Goal: Book appointment/travel/reservation

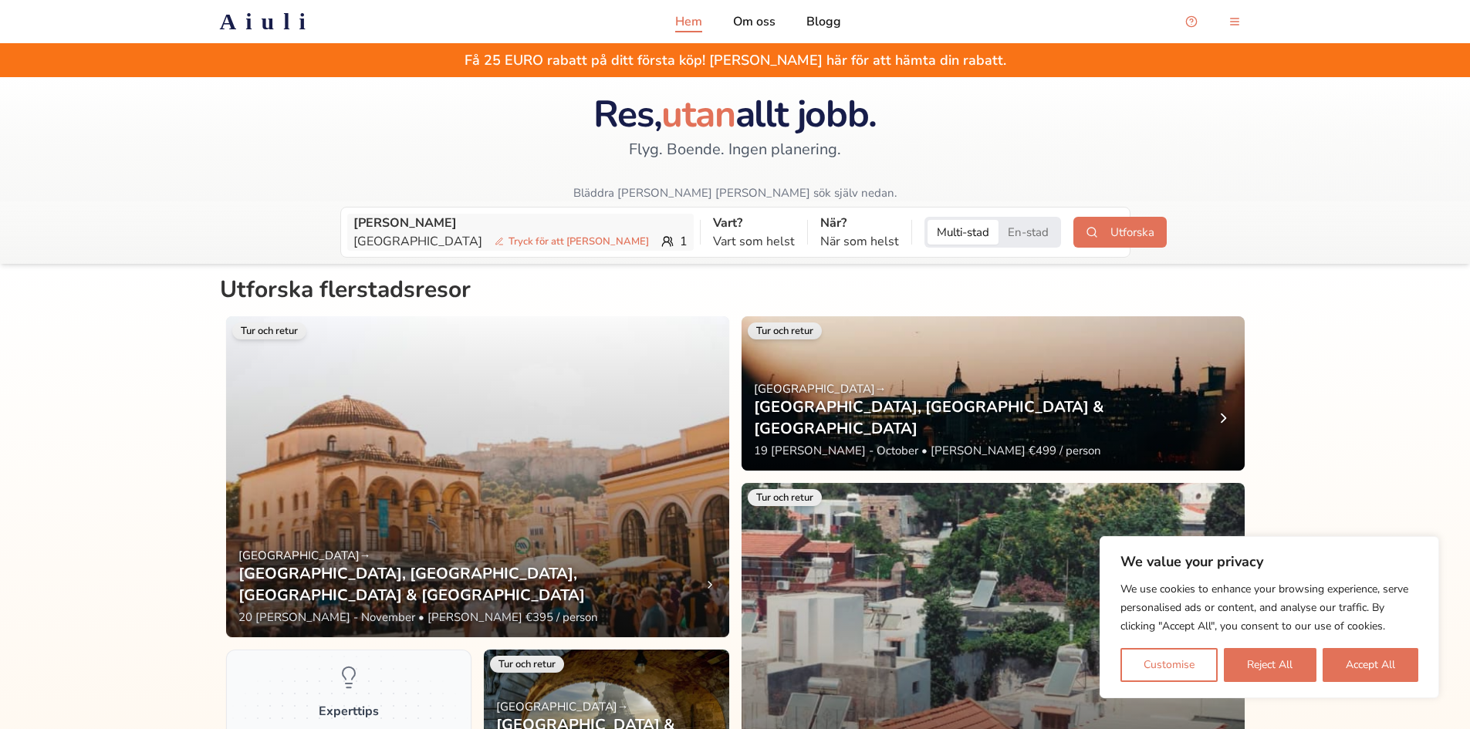
click at [489, 234] on span "Tryck för att [PERSON_NAME]" at bounding box center [572, 241] width 167 height 15
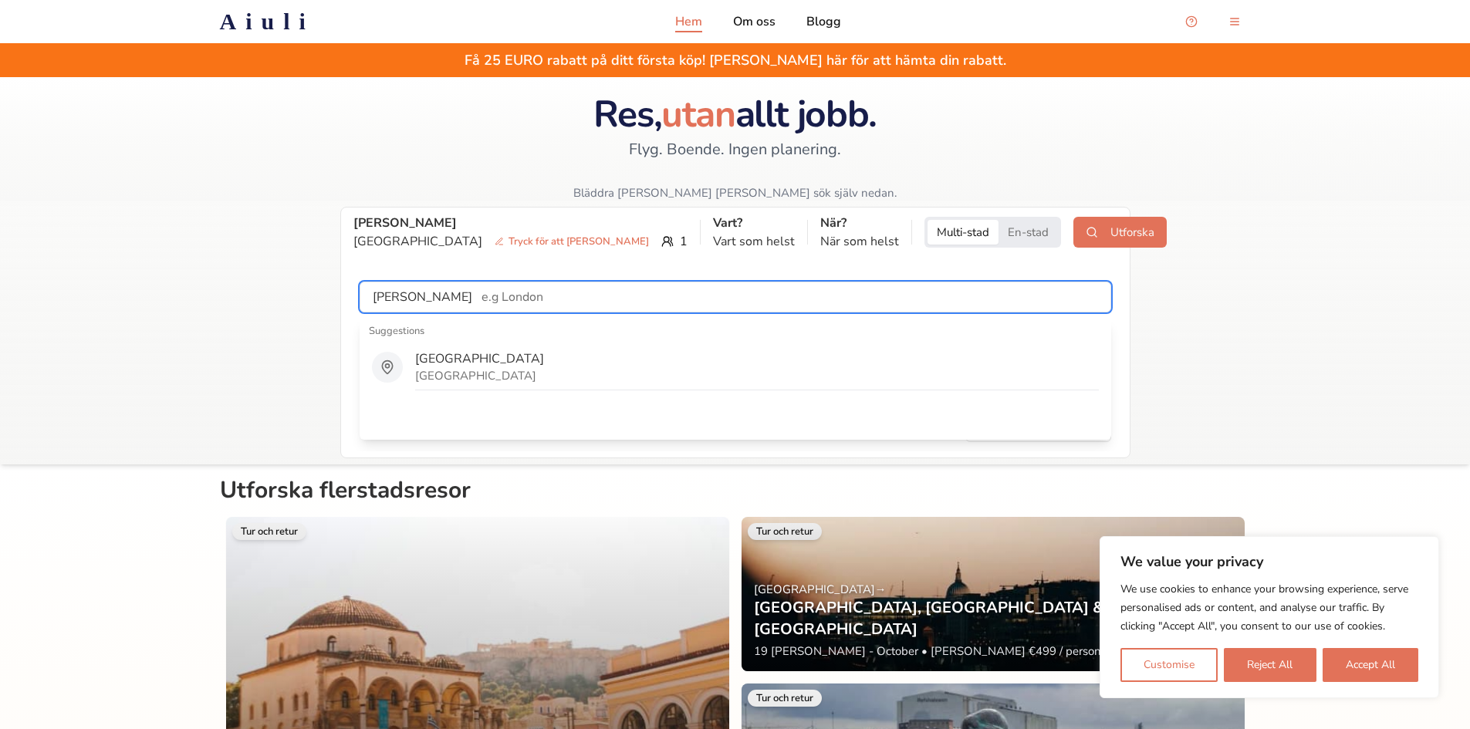
click at [538, 290] on input "text" at bounding box center [791, 297] width 638 height 31
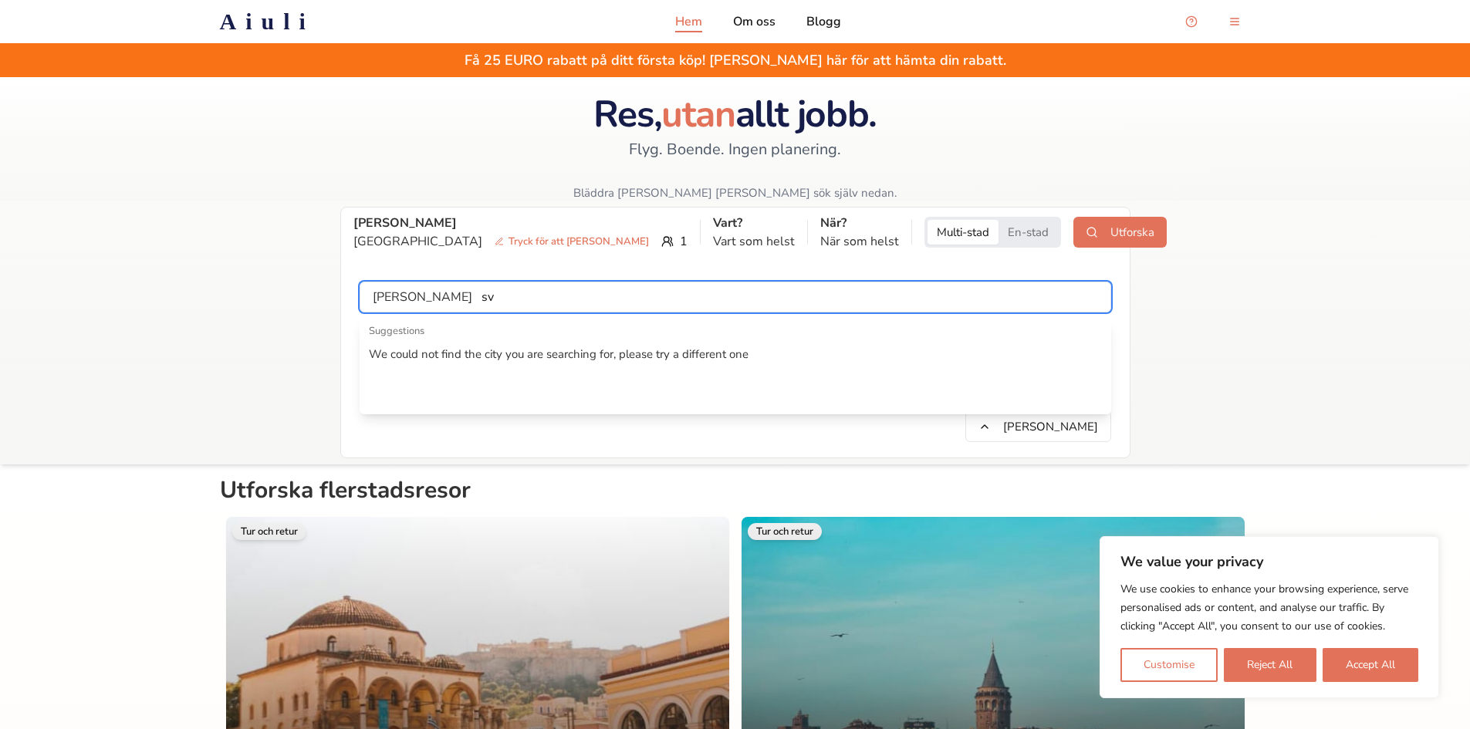
type input "s"
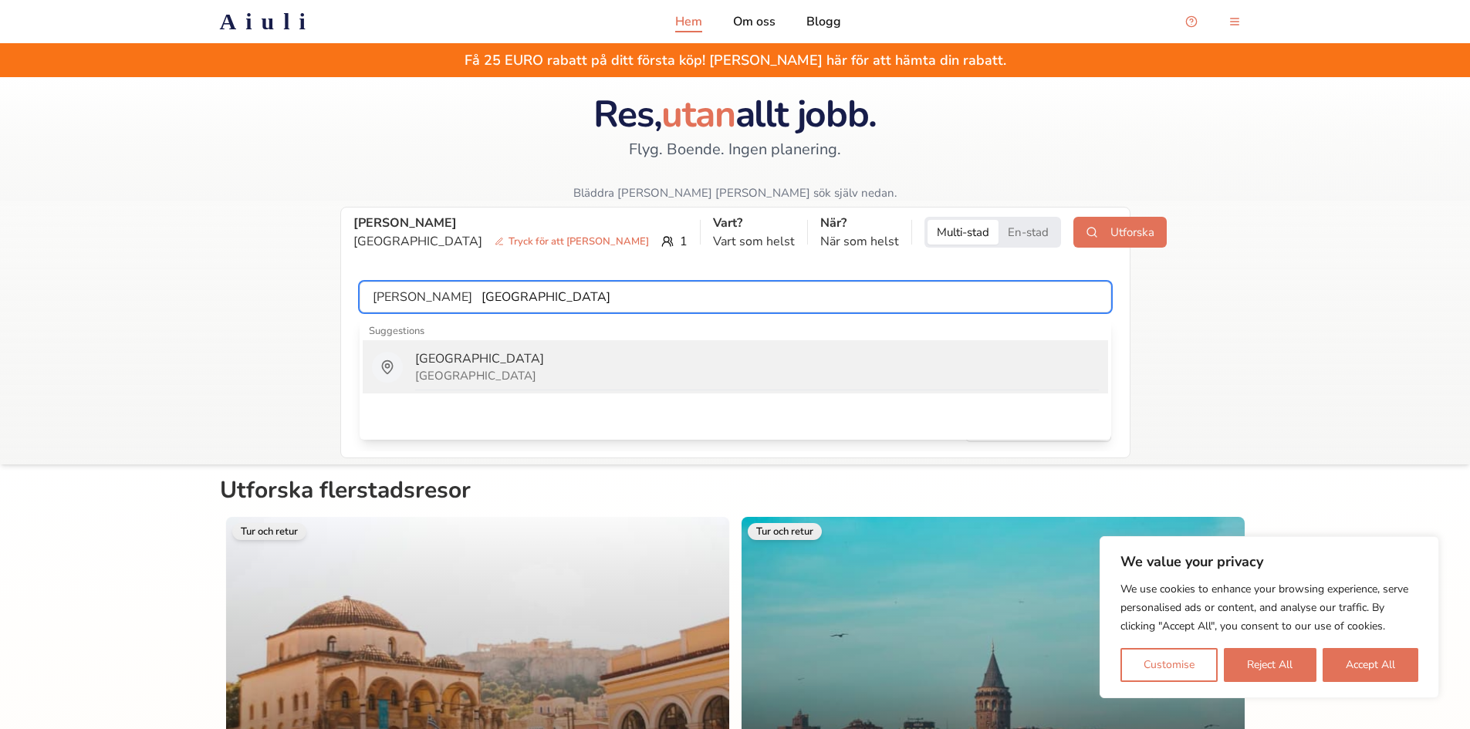
type input "[GEOGRAPHIC_DATA]"
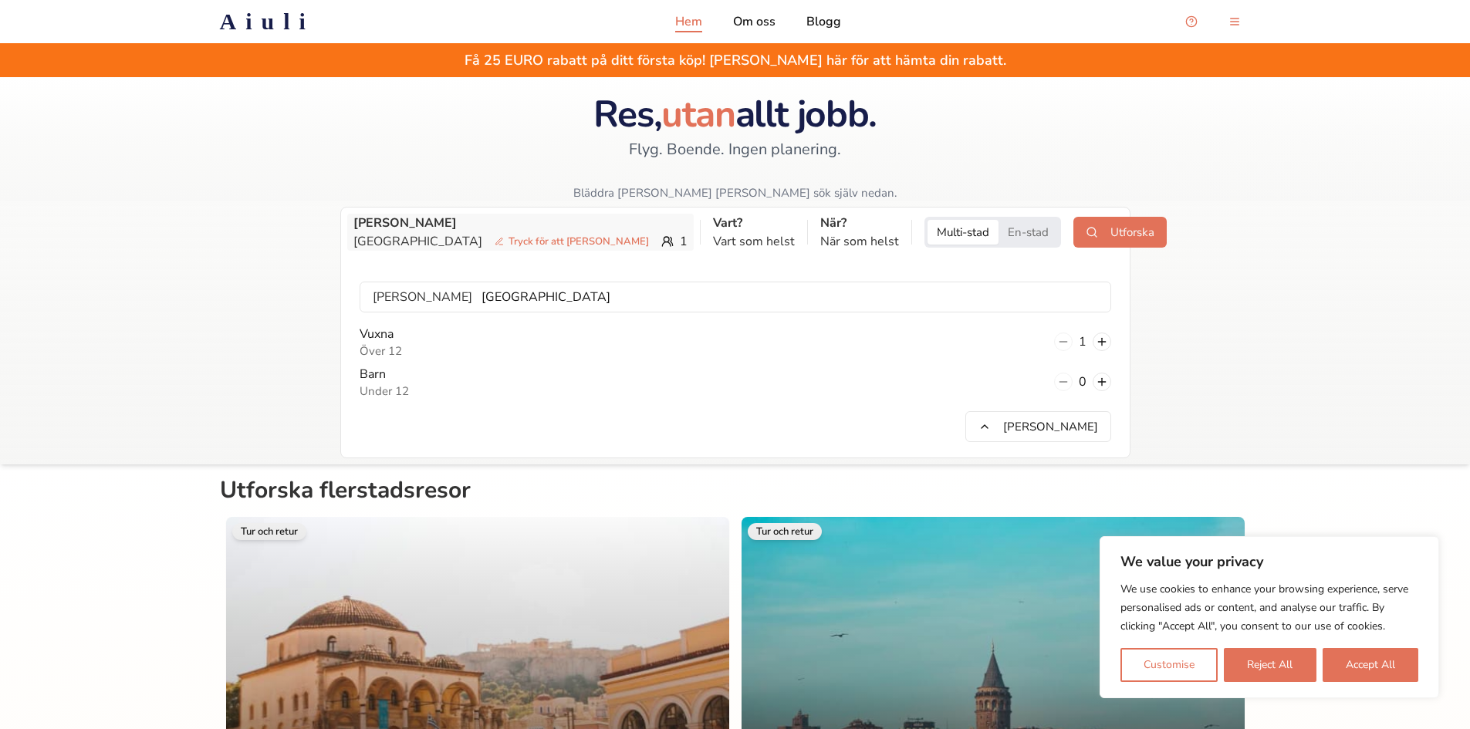
click at [489, 244] on span "Tryck för att [PERSON_NAME]" at bounding box center [572, 241] width 167 height 15
click at [489, 239] on span "Tryck för att [PERSON_NAME]" at bounding box center [572, 241] width 167 height 15
click at [661, 238] on icon at bounding box center [667, 241] width 12 height 12
click at [1110, 341] on button at bounding box center [1102, 342] width 19 height 19
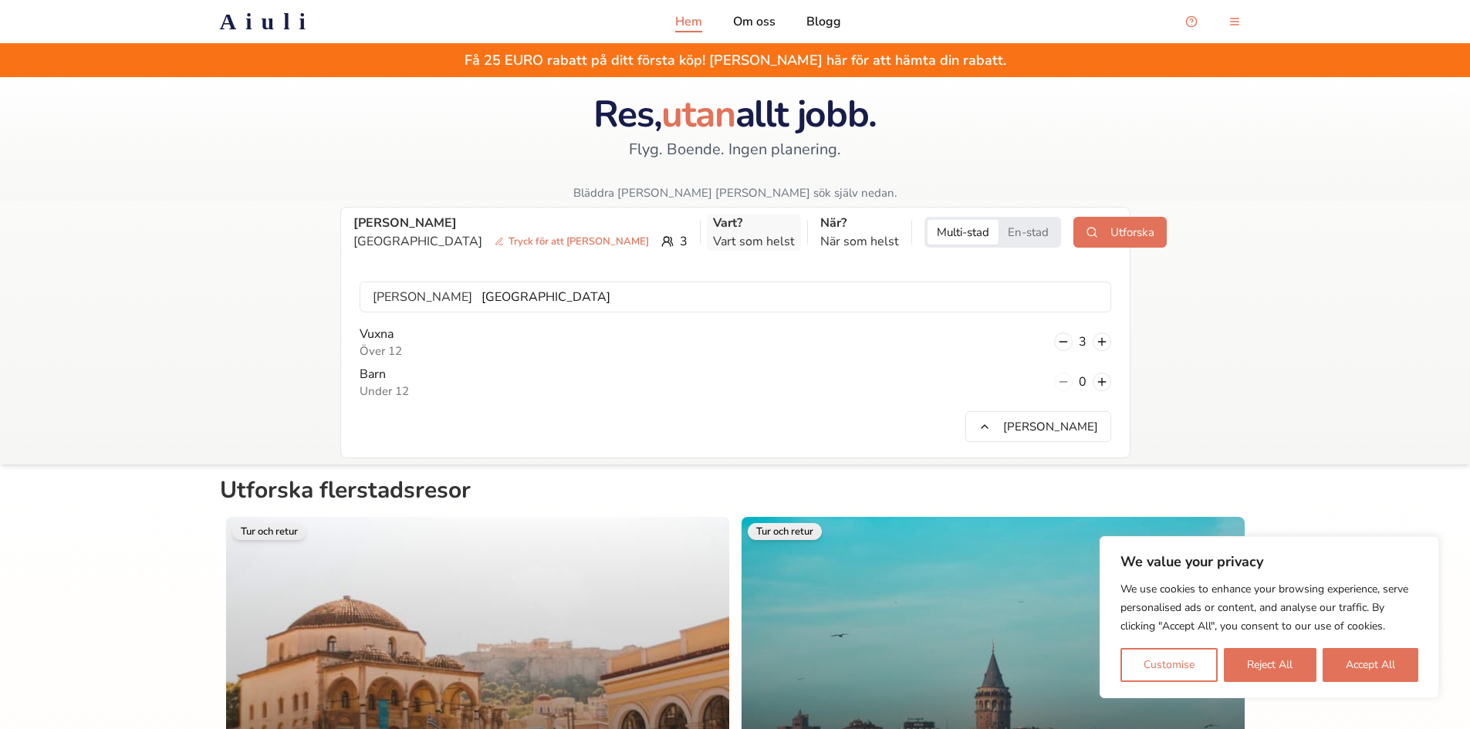
click at [713, 227] on p "Vart?" at bounding box center [754, 223] width 82 height 19
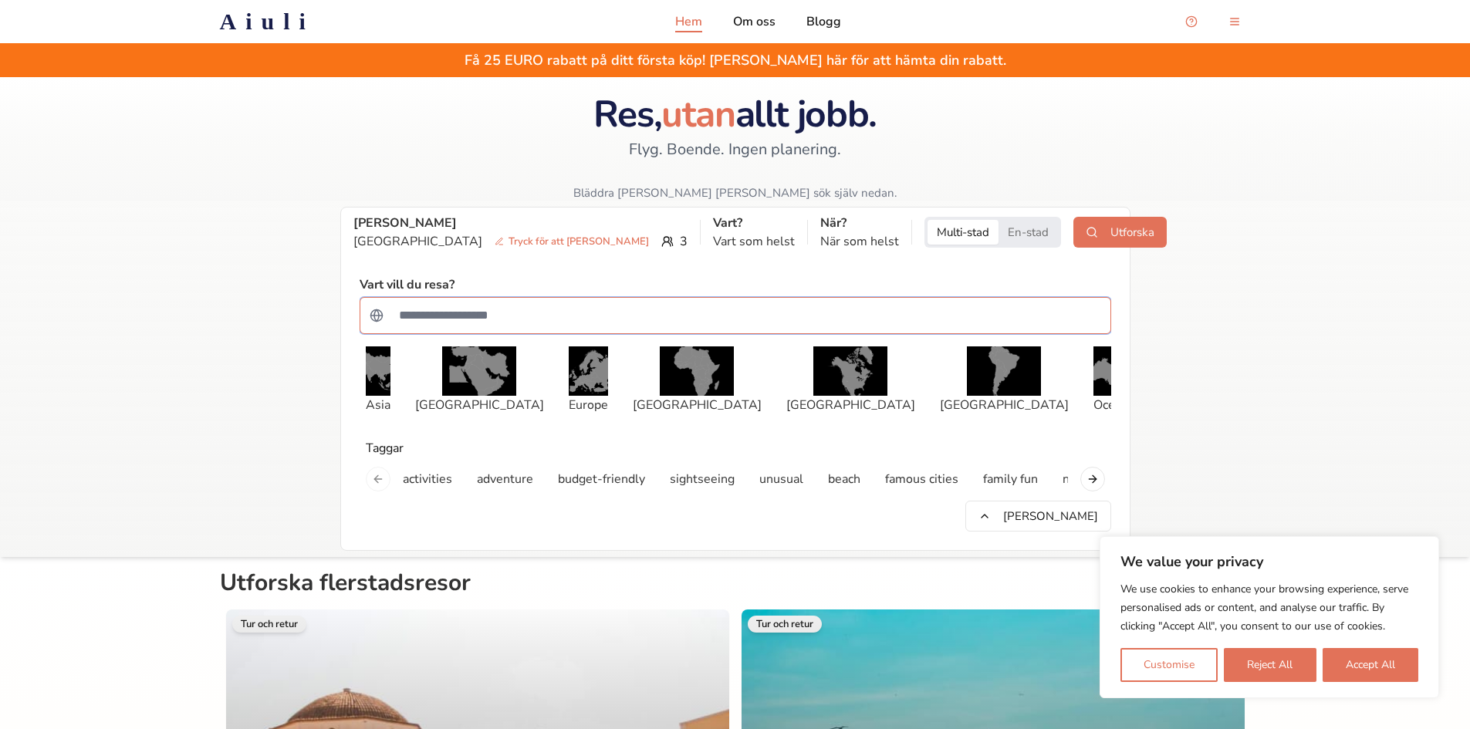
click at [487, 301] on input "Sök efter ett land" at bounding box center [746, 315] width 712 height 31
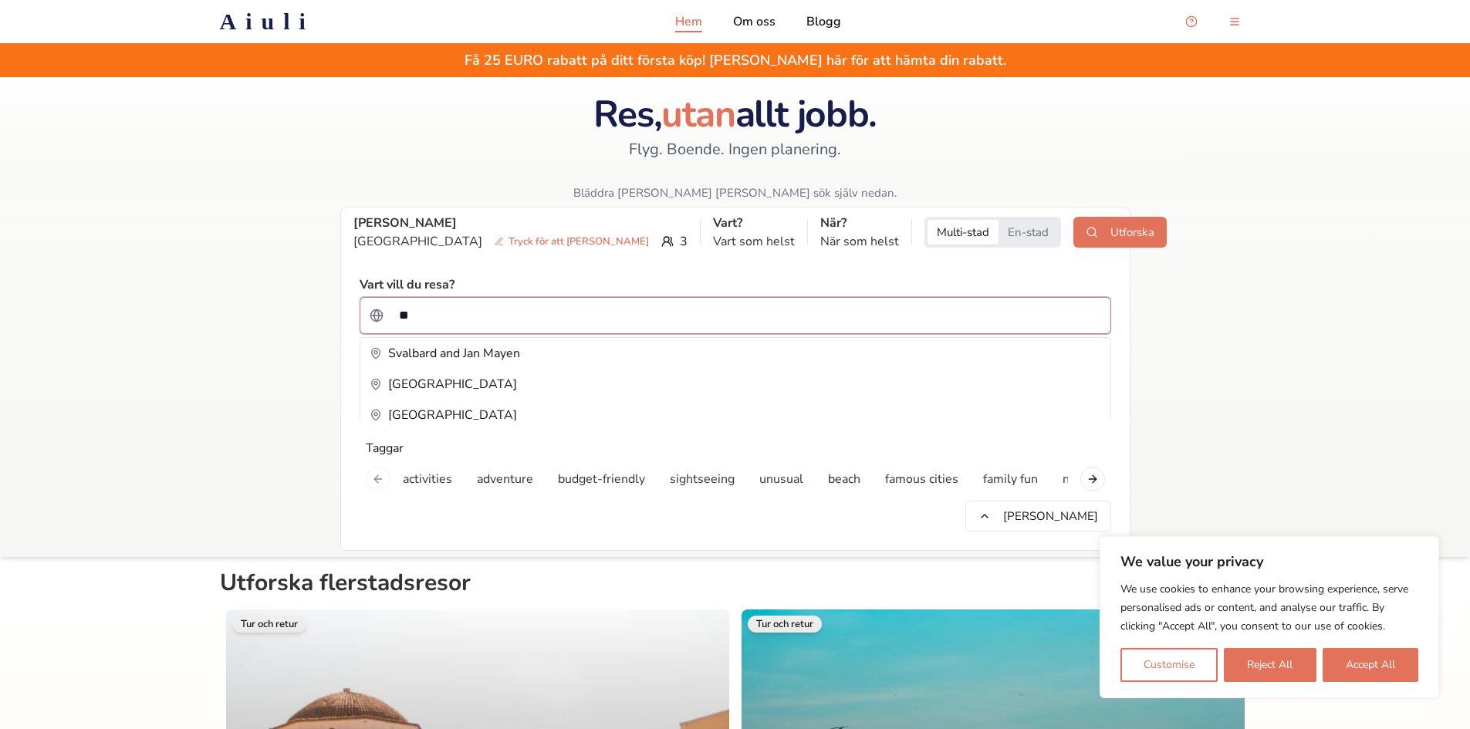
type input "*"
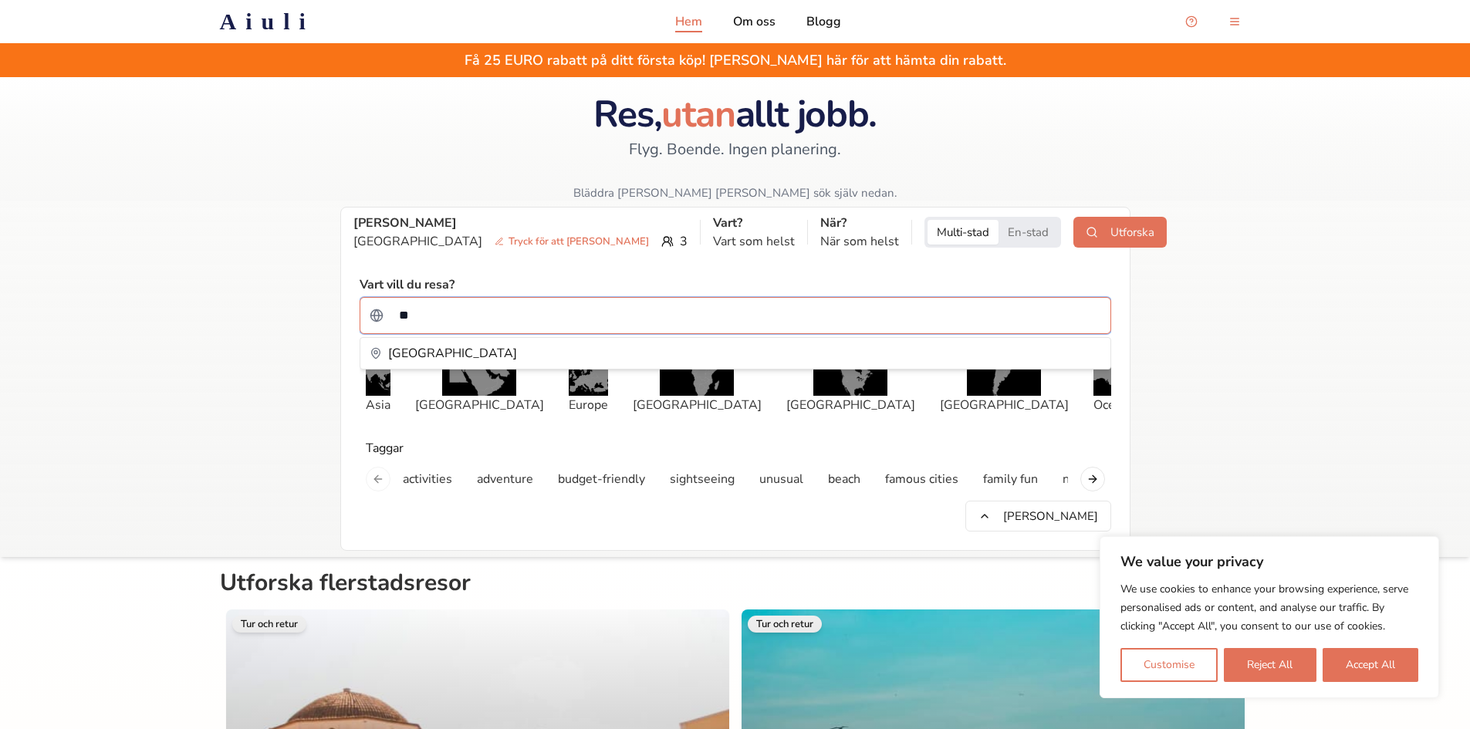
type input "*"
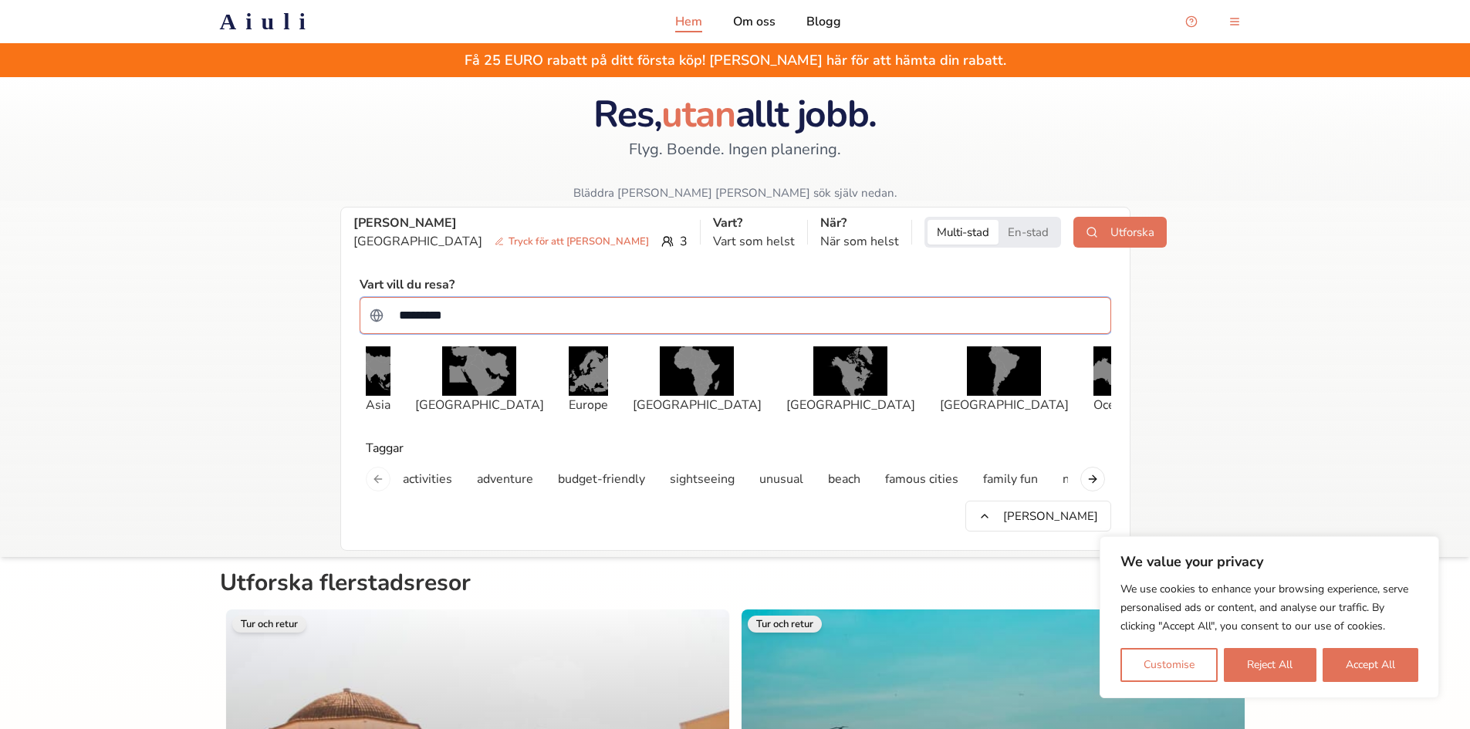
click at [573, 312] on input "*********" at bounding box center [746, 315] width 712 height 31
click at [572, 312] on input "*********" at bounding box center [746, 315] width 712 height 31
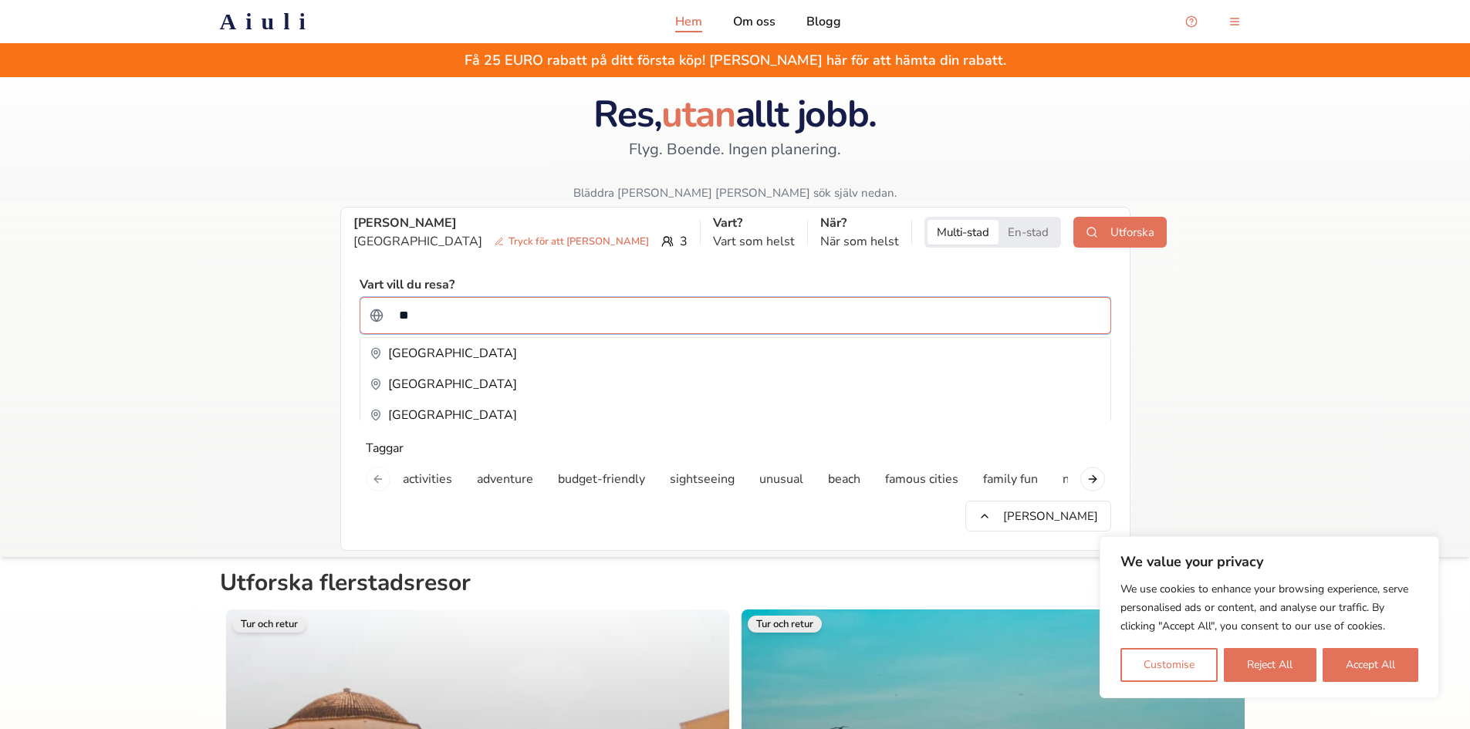
type input "***"
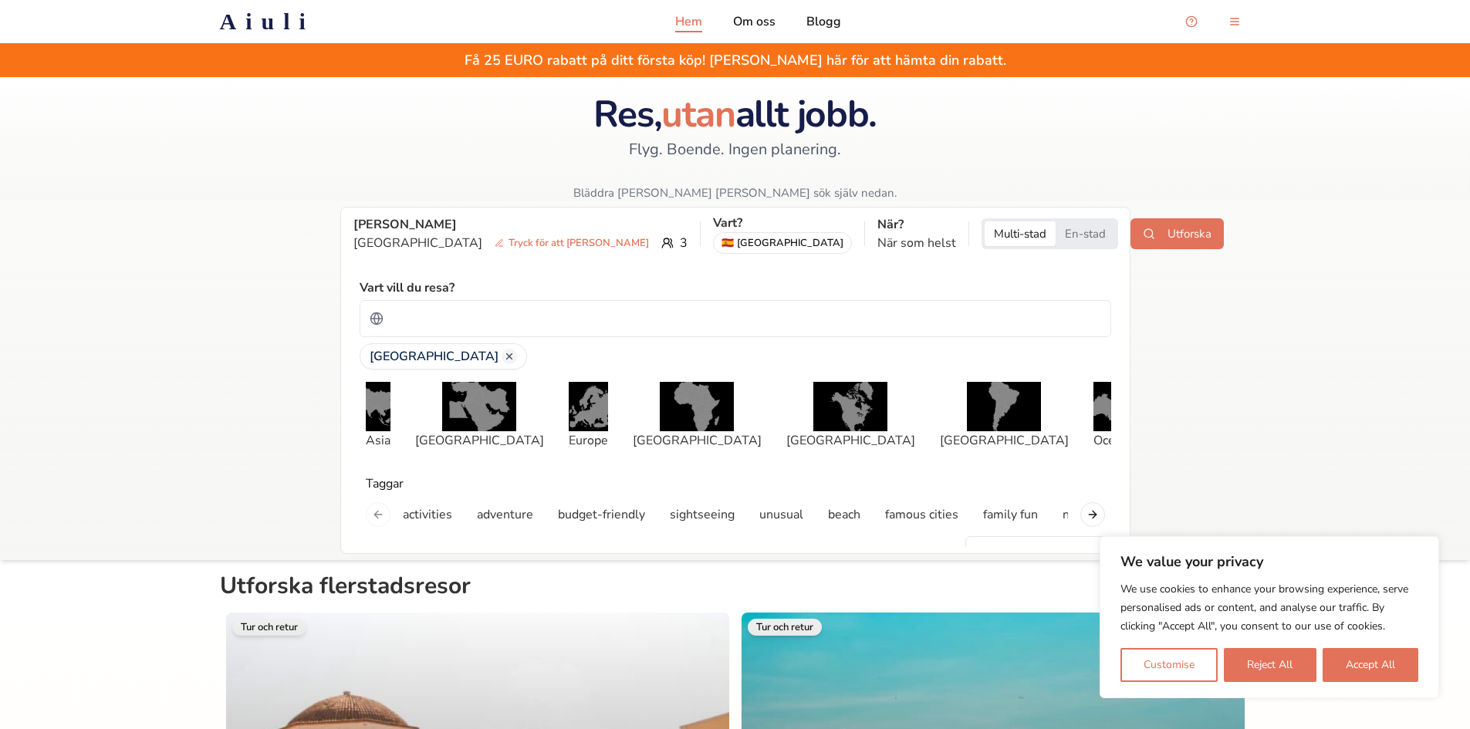
click at [1056, 232] on button "En-stad" at bounding box center [1085, 234] width 59 height 25
click at [985, 236] on button "Multi-stad" at bounding box center [1020, 234] width 71 height 25
click at [492, 324] on input "Sök efter ett land" at bounding box center [746, 318] width 712 height 31
click at [502, 314] on input "*********" at bounding box center [746, 318] width 712 height 31
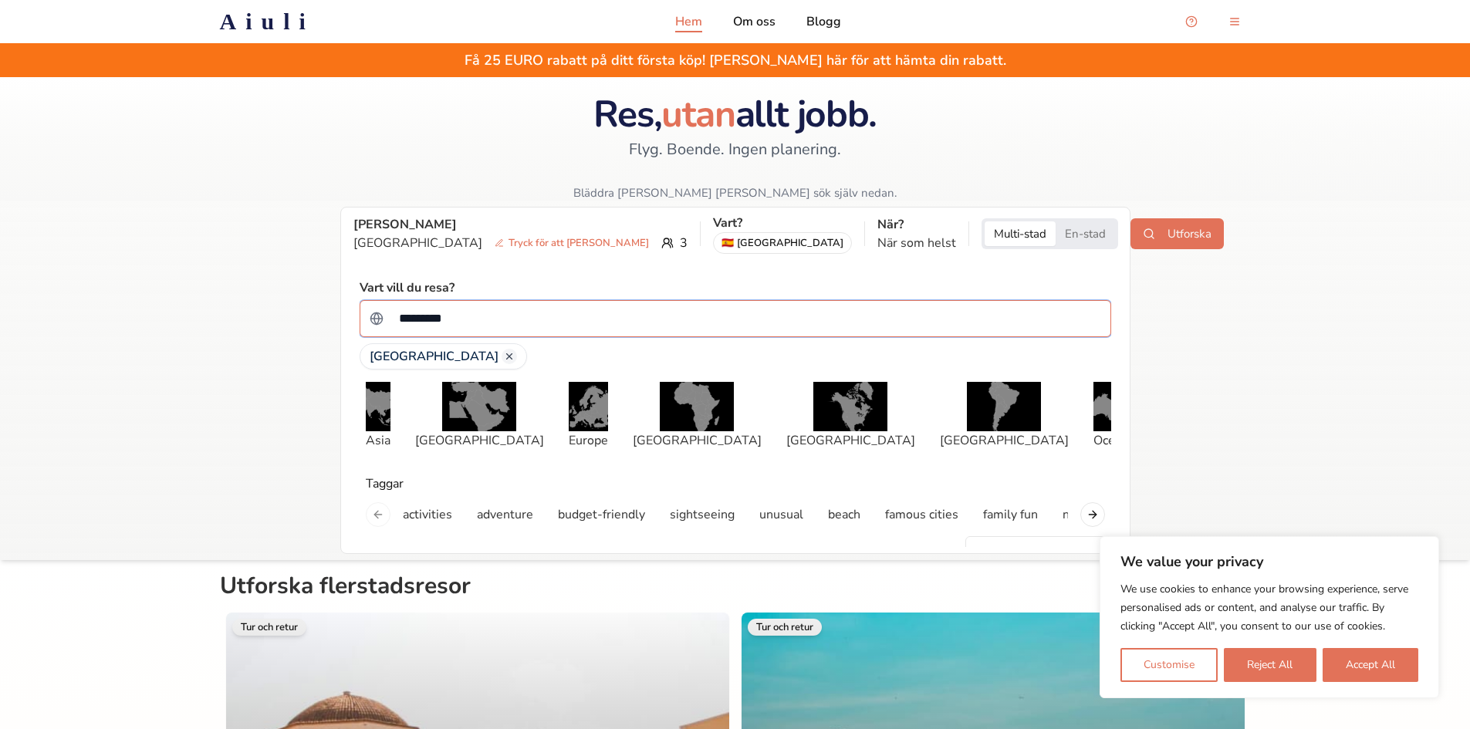
type input "*********"
click at [1131, 232] on button "Utforska" at bounding box center [1177, 233] width 93 height 31
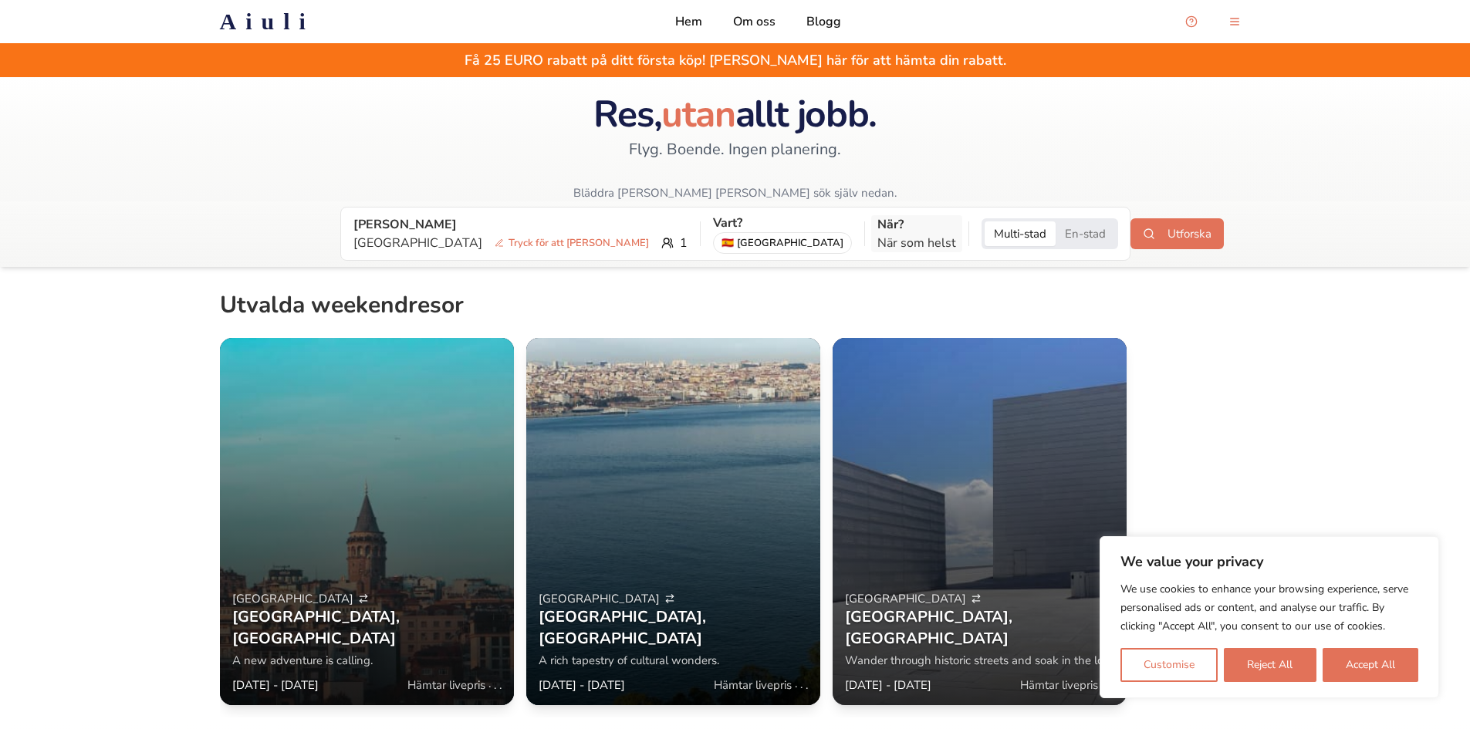
click at [878, 233] on p "När?" at bounding box center [917, 224] width 79 height 19
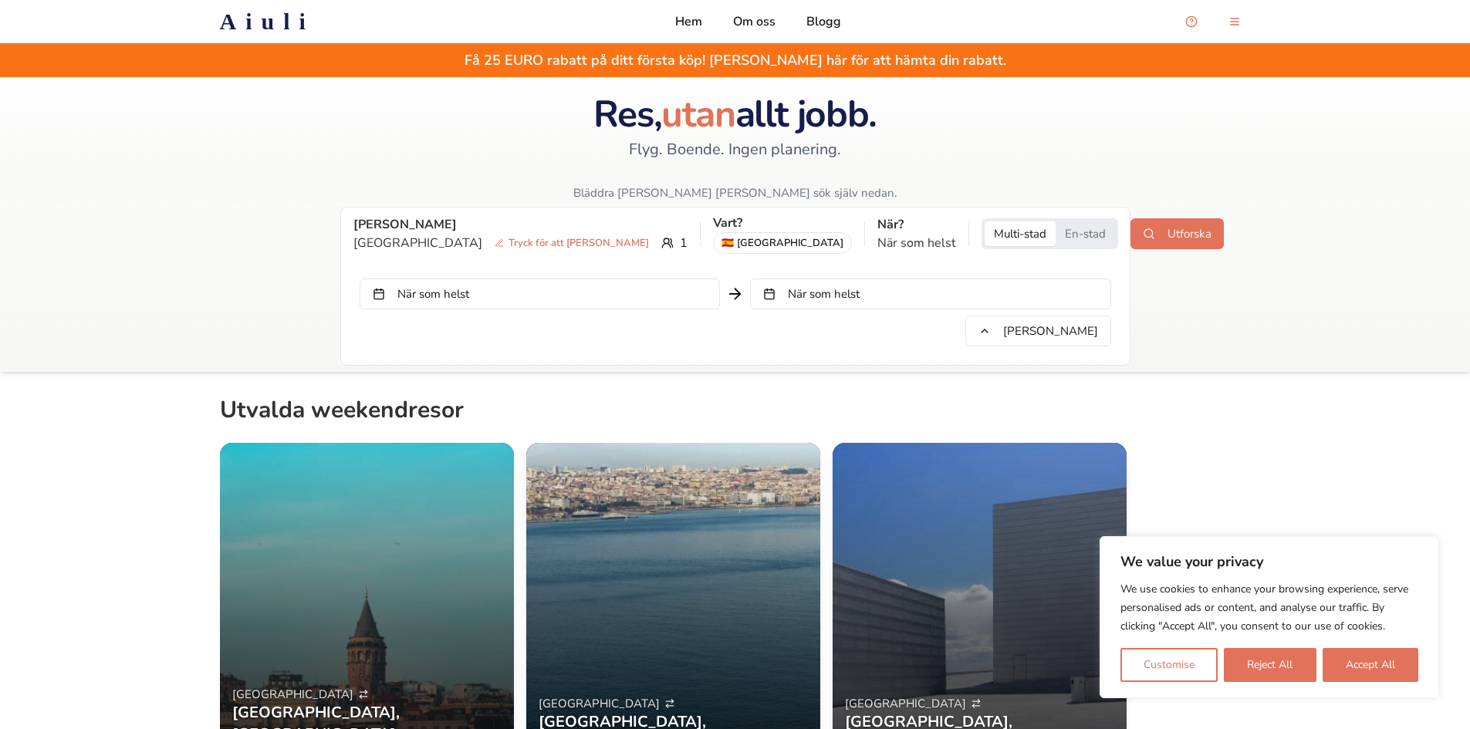
click at [536, 284] on button "När som helst" at bounding box center [540, 294] width 360 height 31
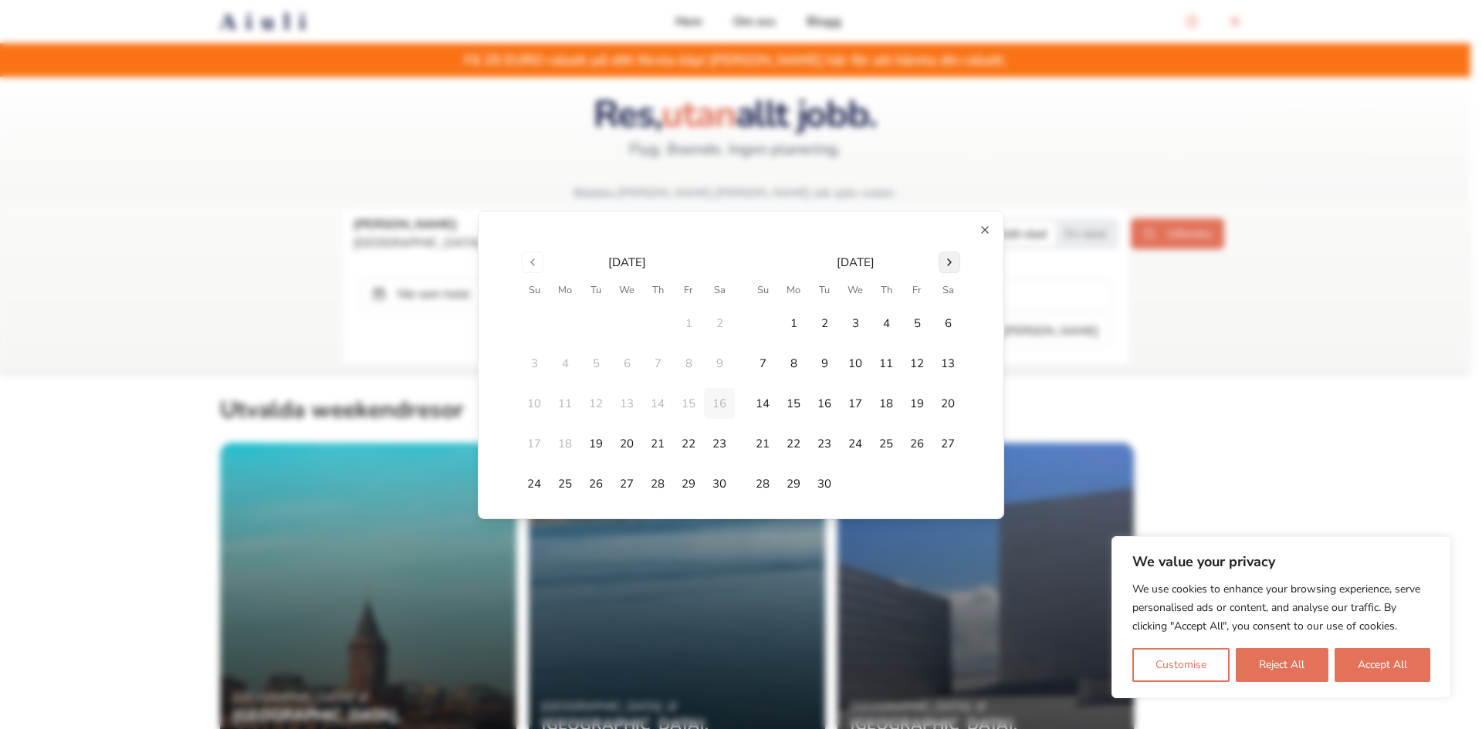
click at [945, 268] on button "Go to next month" at bounding box center [950, 263] width 22 height 22
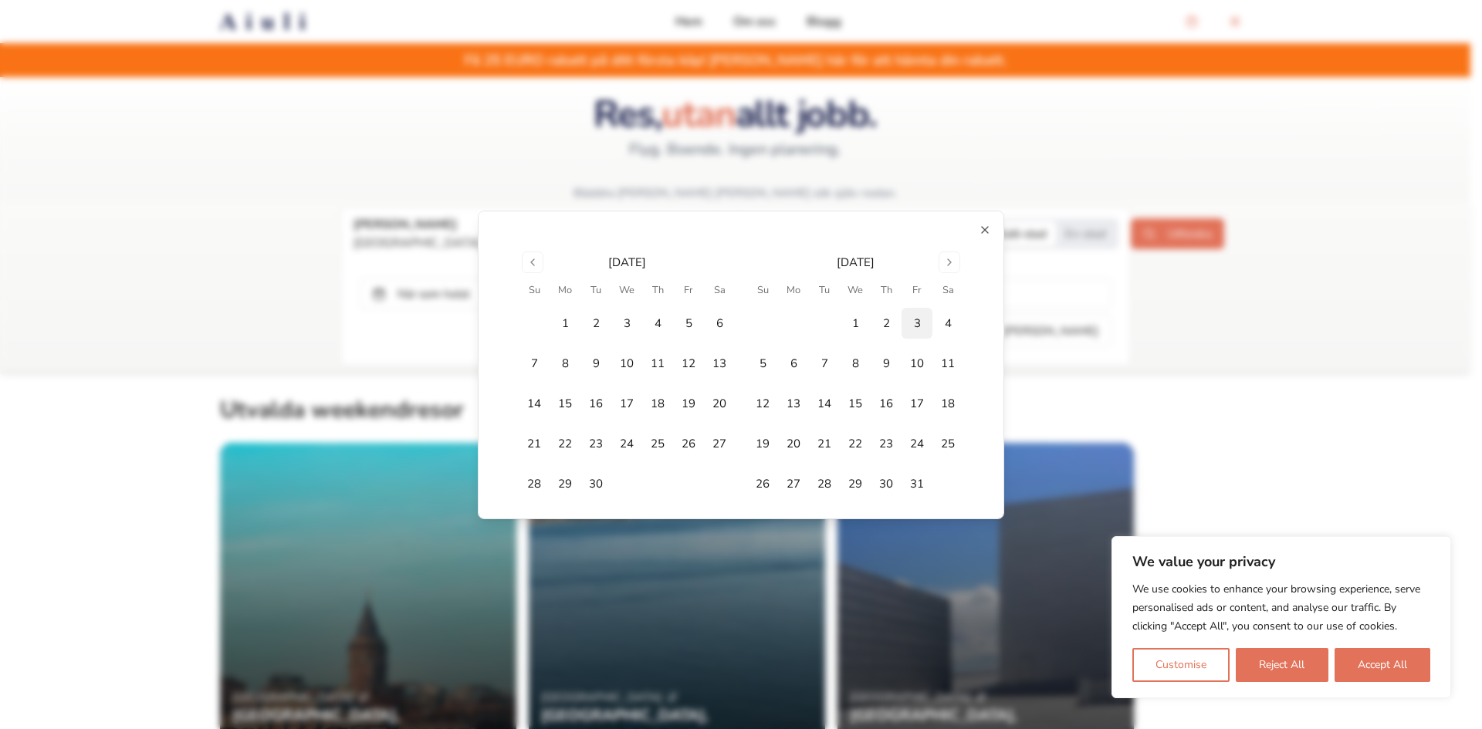
click at [908, 320] on button "3" at bounding box center [916, 323] width 31 height 31
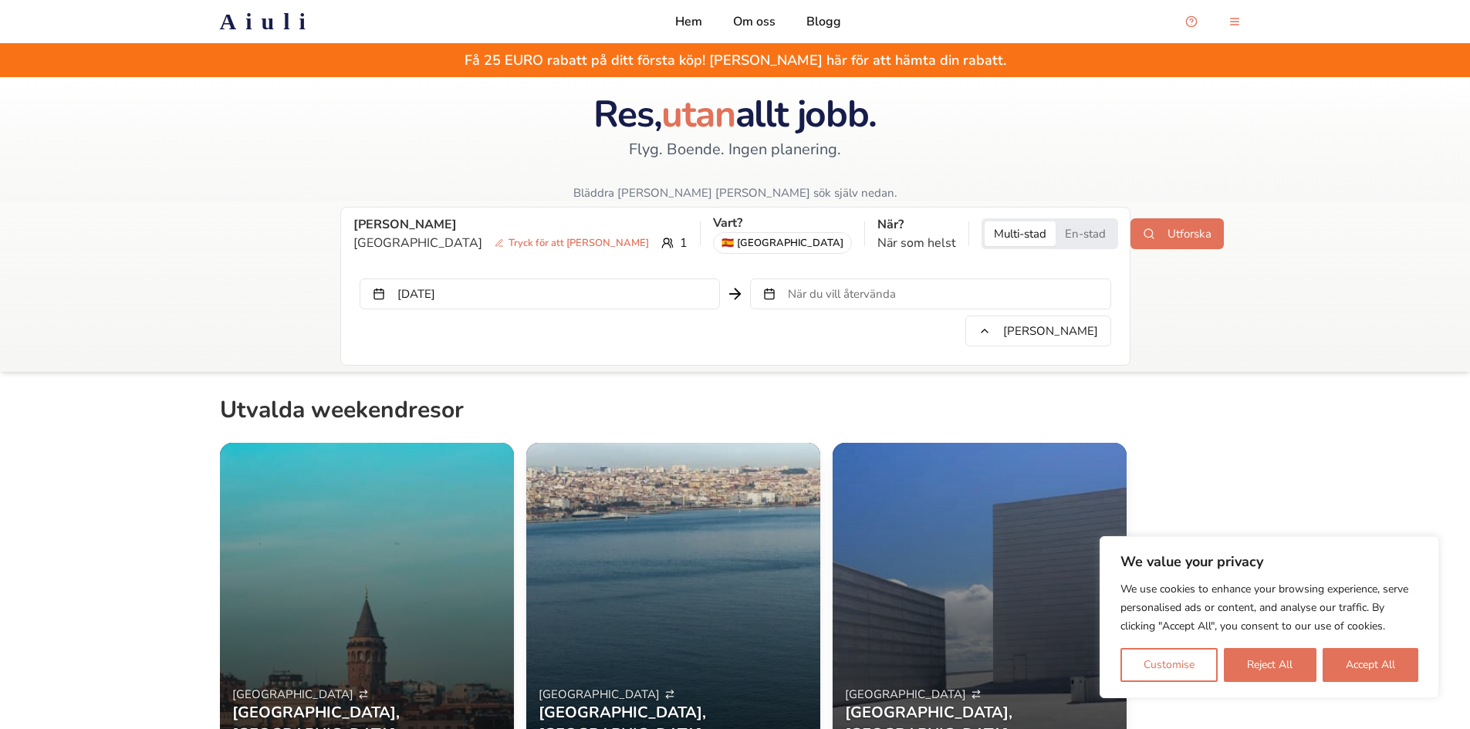
click at [837, 296] on span "När du vill återvända" at bounding box center [842, 293] width 108 height 15
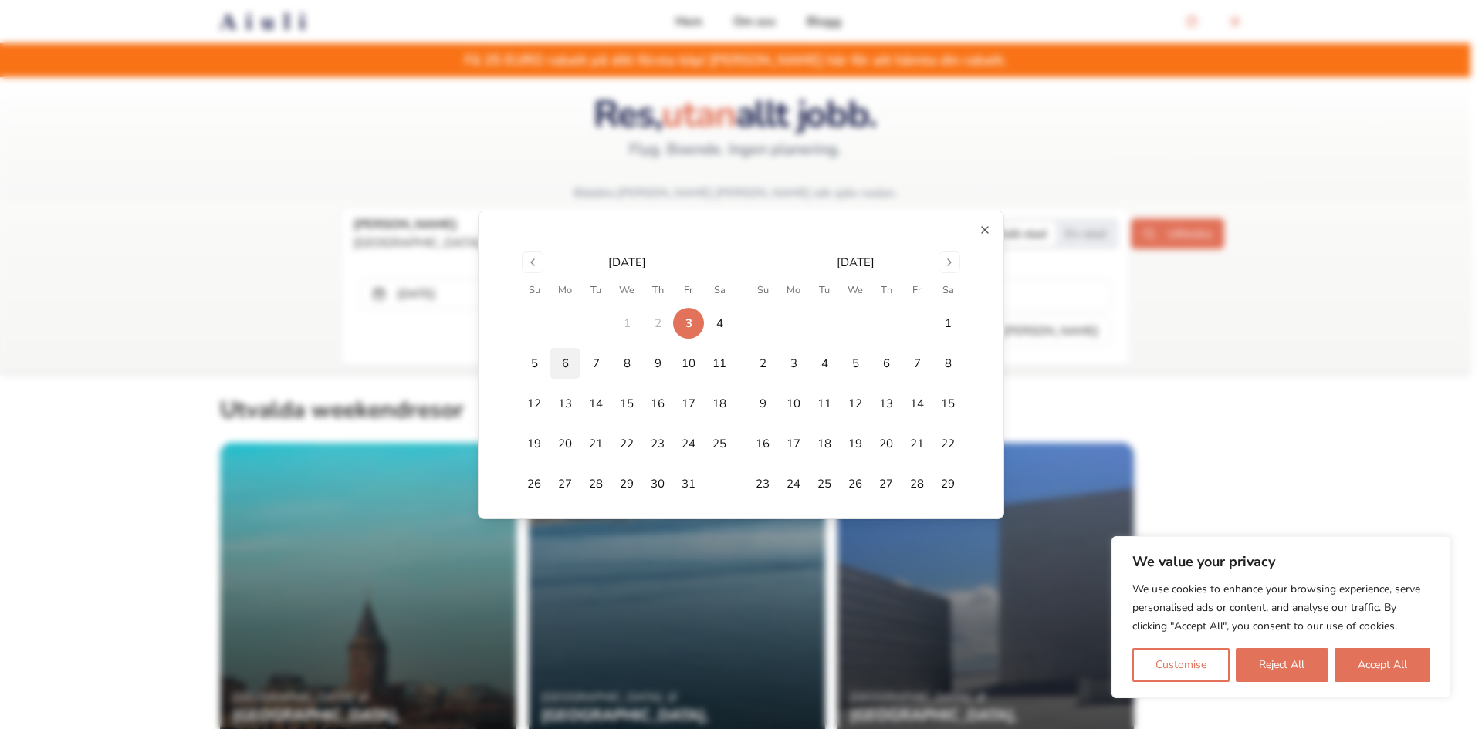
click at [563, 367] on button "6" at bounding box center [565, 363] width 31 height 31
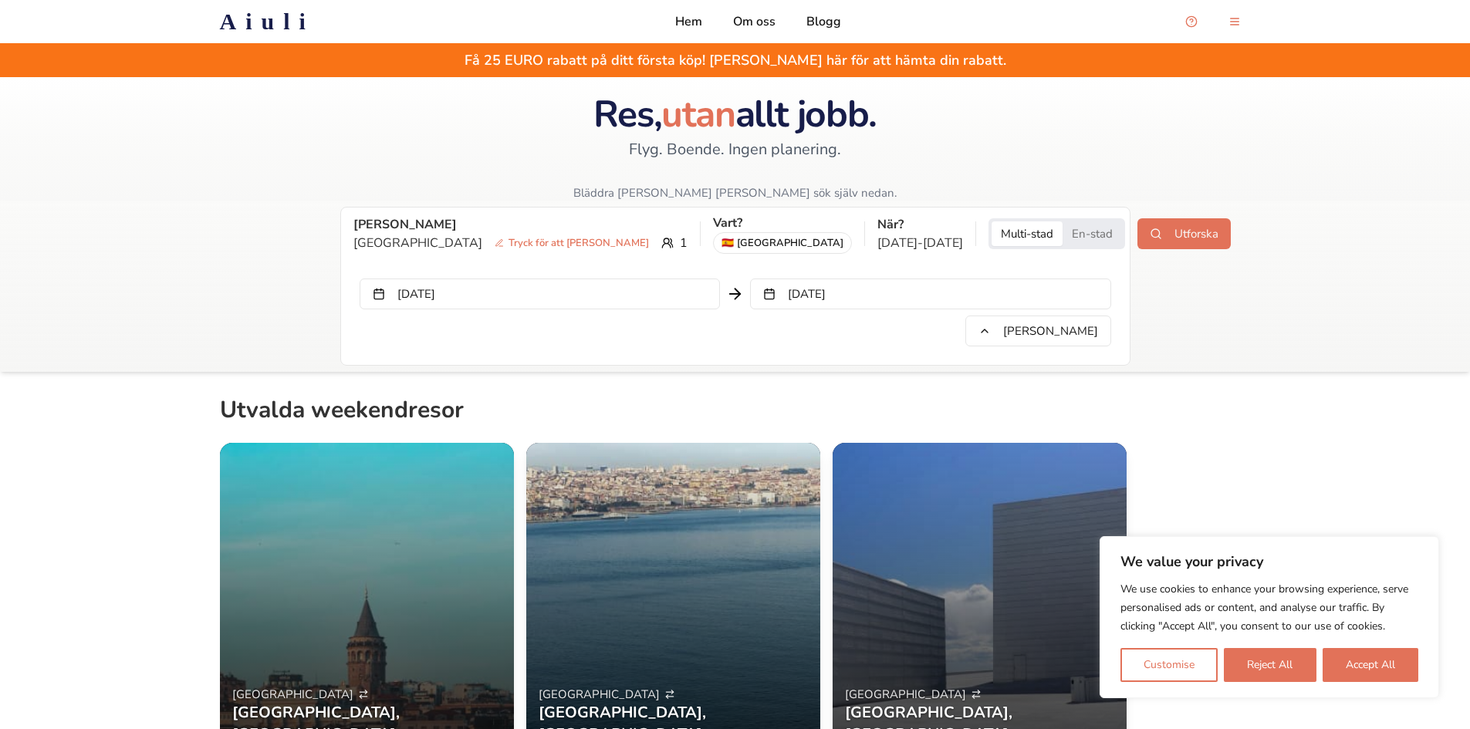
click at [1138, 231] on button "Utforska" at bounding box center [1184, 233] width 93 height 31
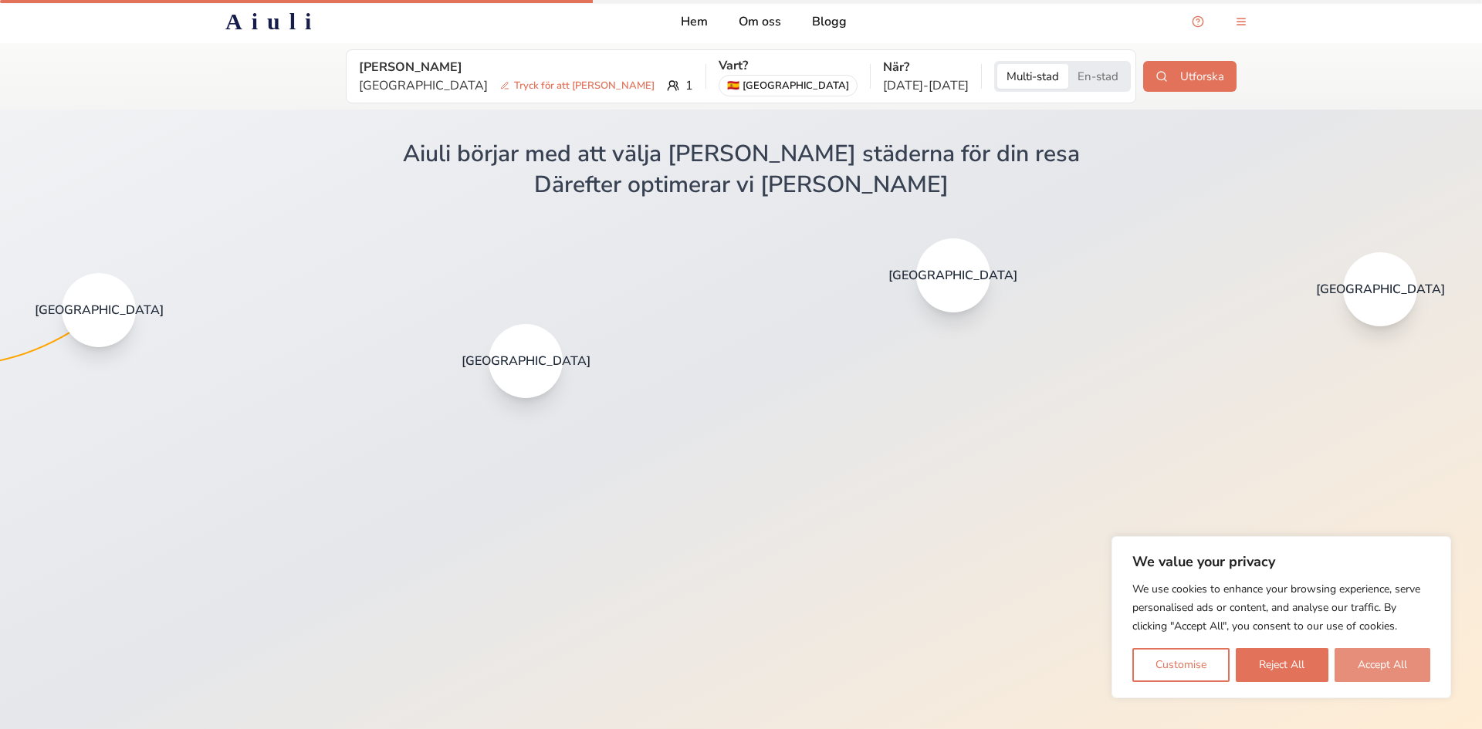
click at [1402, 661] on button "Accept All" at bounding box center [1382, 665] width 96 height 34
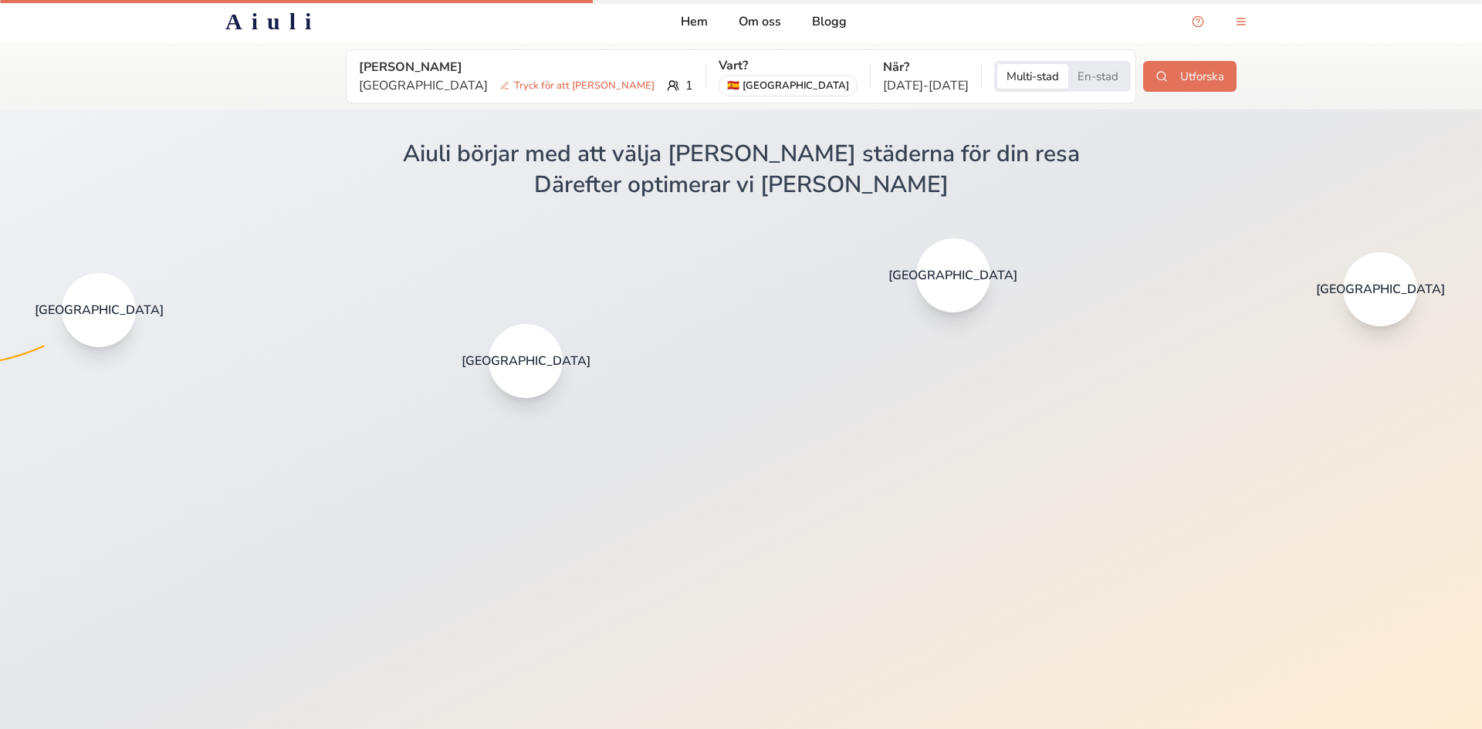
click at [946, 269] on span "[GEOGRAPHIC_DATA]" at bounding box center [952, 275] width 129 height 15
click at [999, 291] on icon at bounding box center [741, 364] width 1482 height 729
drag, startPoint x: 999, startPoint y: 291, endPoint x: 989, endPoint y: 289, distance: 9.4
click at [997, 291] on icon at bounding box center [741, 364] width 1482 height 729
drag, startPoint x: 989, startPoint y: 289, endPoint x: 959, endPoint y: 279, distance: 32.7
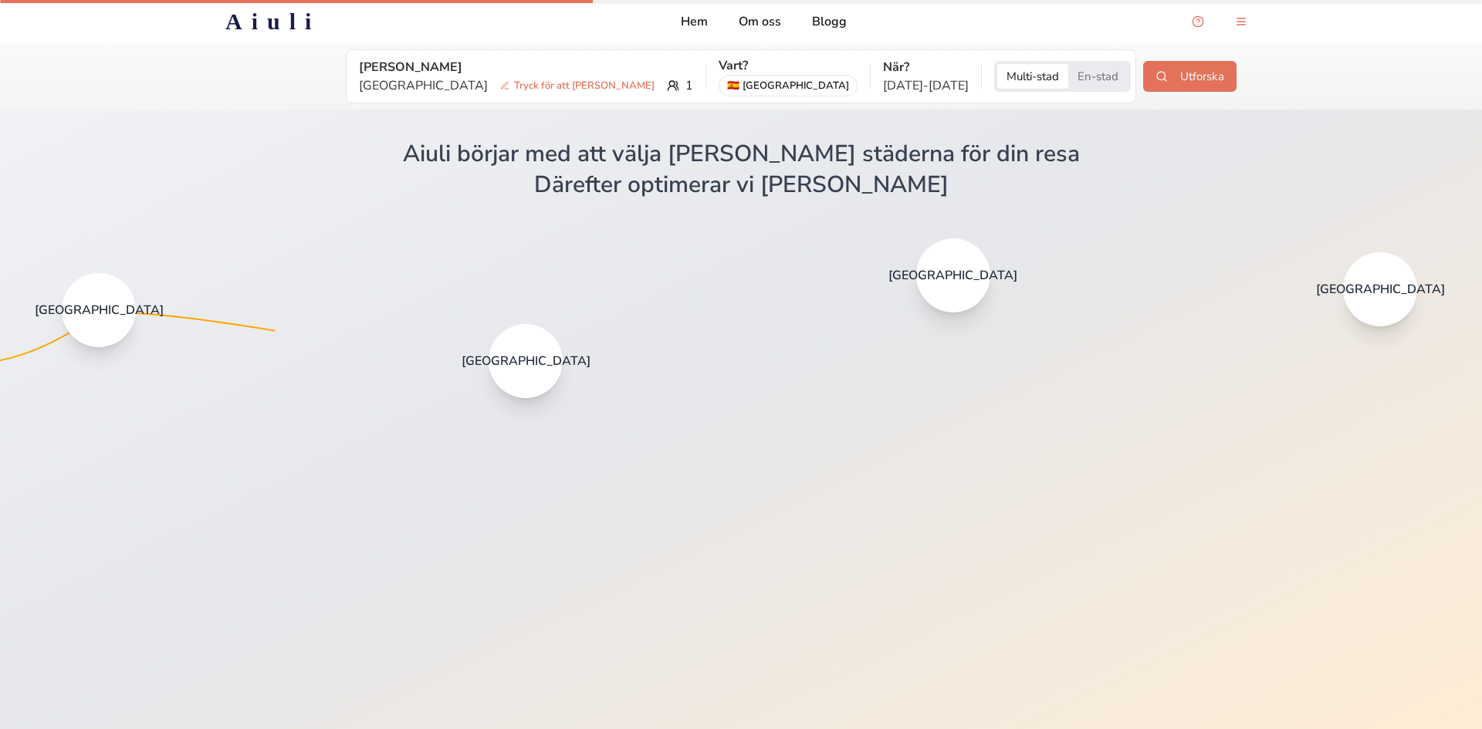
click at [959, 279] on div "[GEOGRAPHIC_DATA] [GEOGRAPHIC_DATA] [GEOGRAPHIC_DATA] [GEOGRAPHIC_DATA]" at bounding box center [741, 364] width 1482 height 729
drag, startPoint x: 918, startPoint y: 271, endPoint x: 777, endPoint y: 237, distance: 144.5
click at [833, 254] on div "[GEOGRAPHIC_DATA] [GEOGRAPHIC_DATA] [GEOGRAPHIC_DATA] [GEOGRAPHIC_DATA]" at bounding box center [741, 364] width 1482 height 729
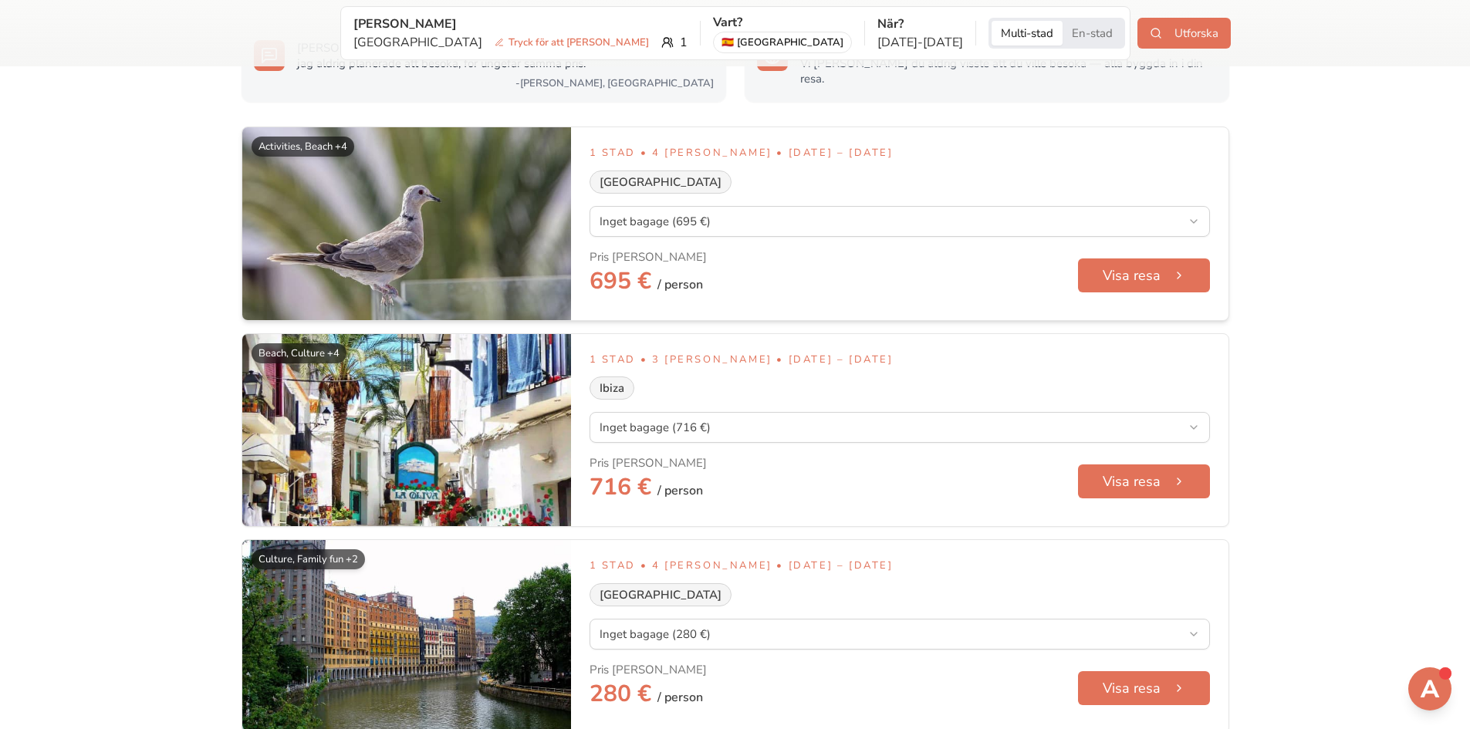
scroll to position [1081, 0]
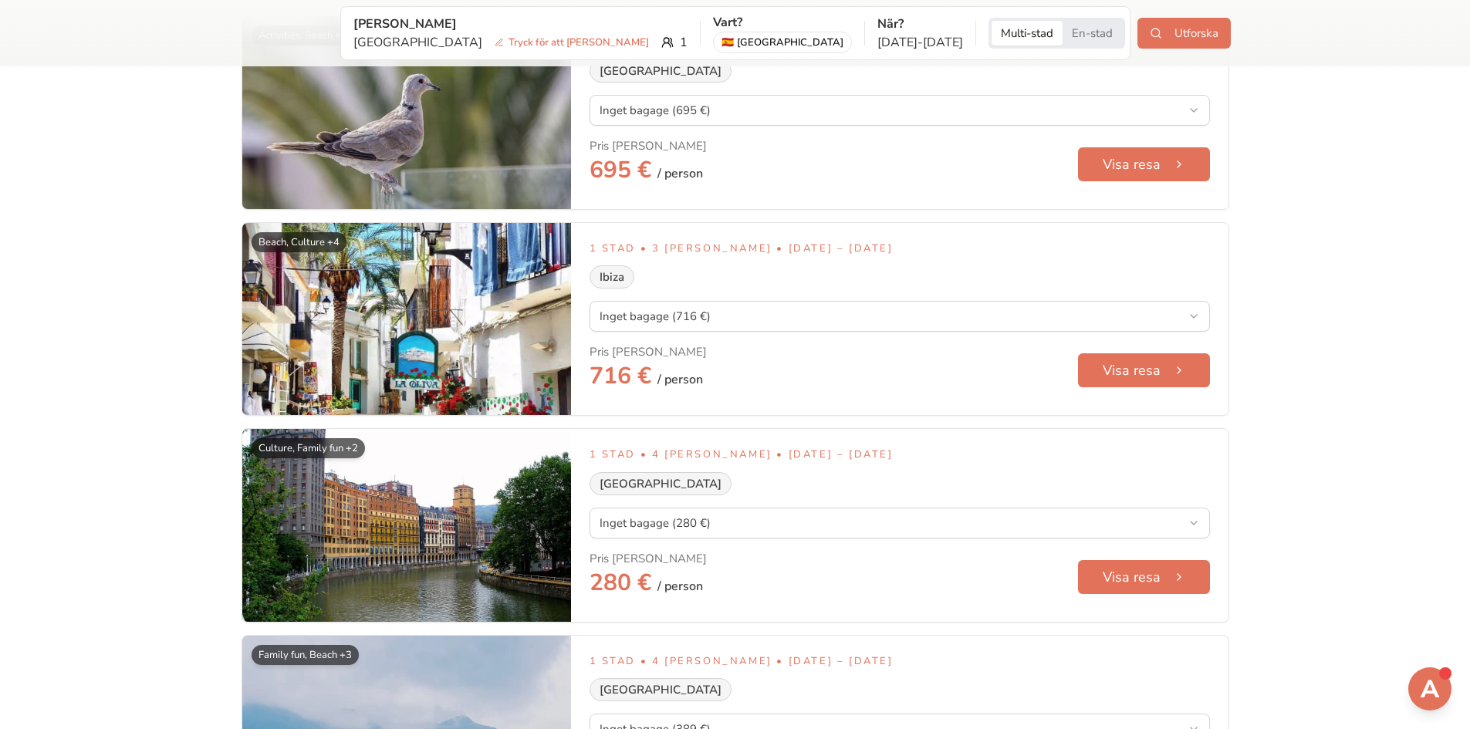
drag, startPoint x: 647, startPoint y: 264, endPoint x: 112, endPoint y: 256, distance: 534.9
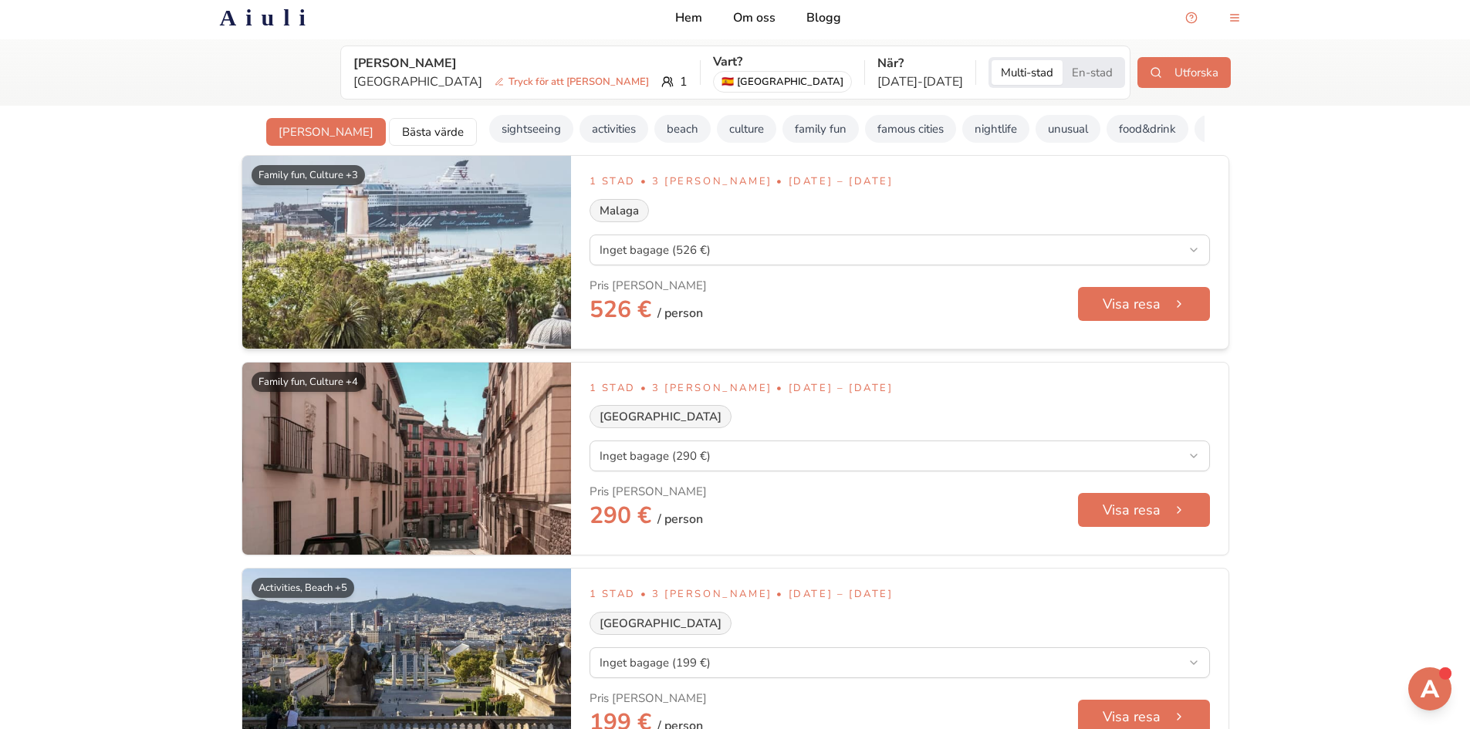
scroll to position [0, 0]
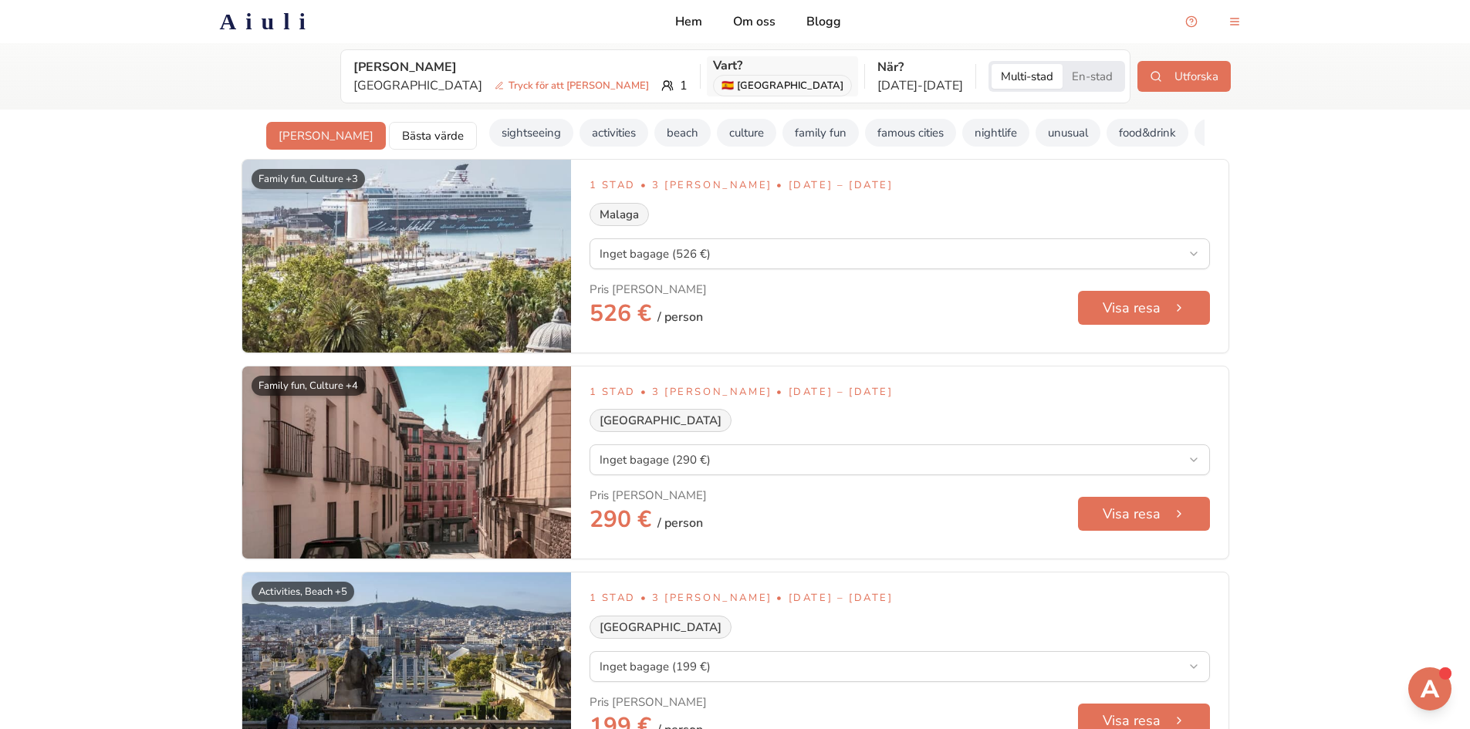
click at [713, 83] on div "🇪🇸 [GEOGRAPHIC_DATA]" at bounding box center [782, 86] width 139 height 22
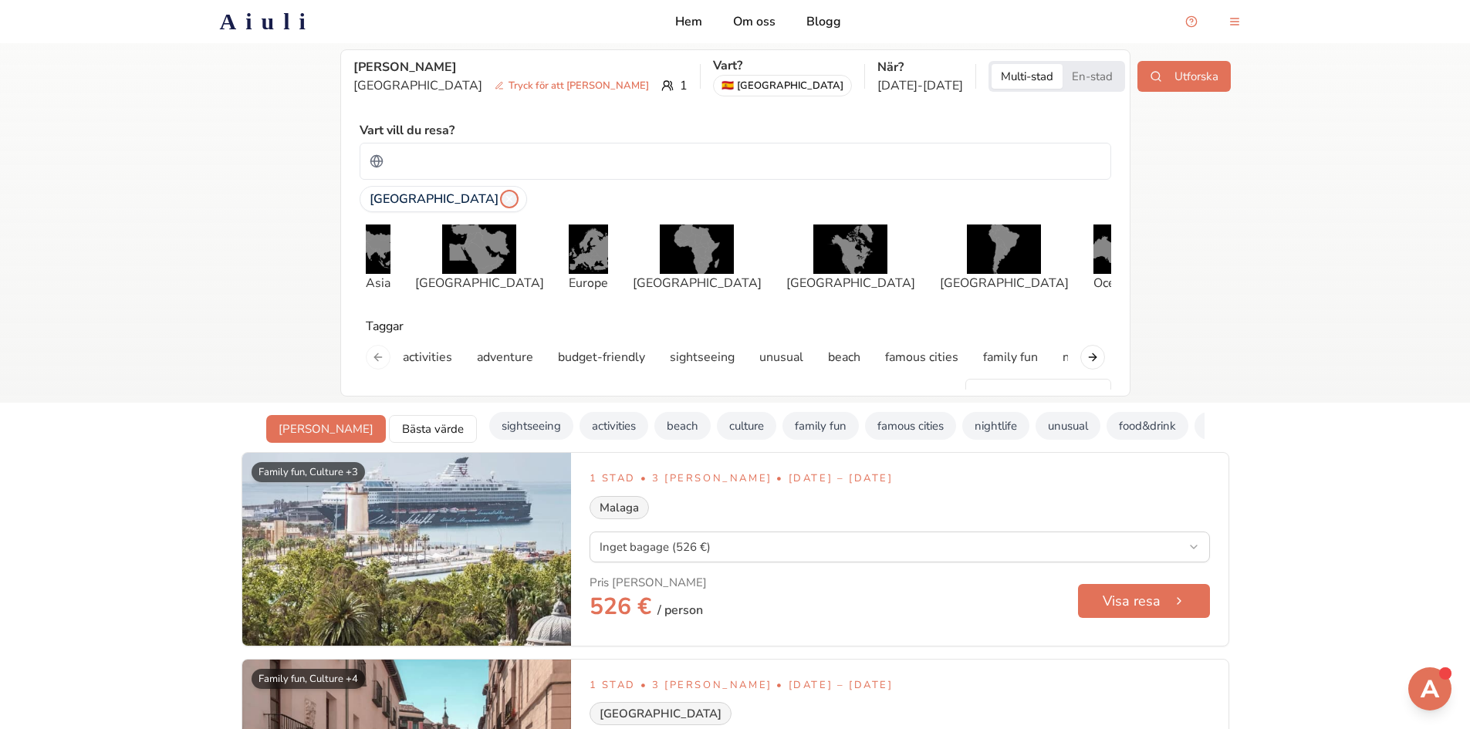
click at [504, 194] on icon "Ta bort Spain" at bounding box center [509, 199] width 11 height 11
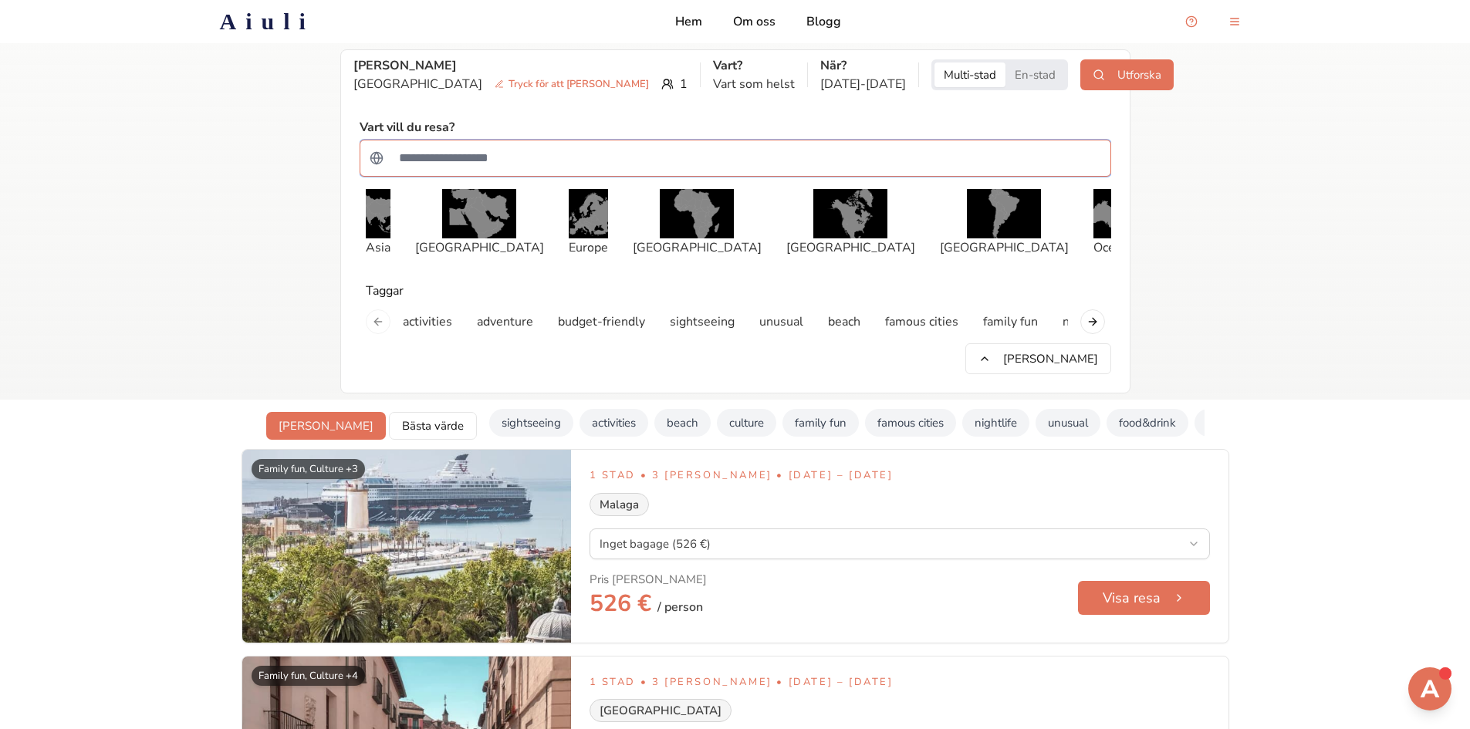
click at [444, 151] on input "Sök efter ett land" at bounding box center [746, 158] width 712 height 31
type input "*****"
click at [1083, 79] on button "Utforska" at bounding box center [1127, 74] width 93 height 31
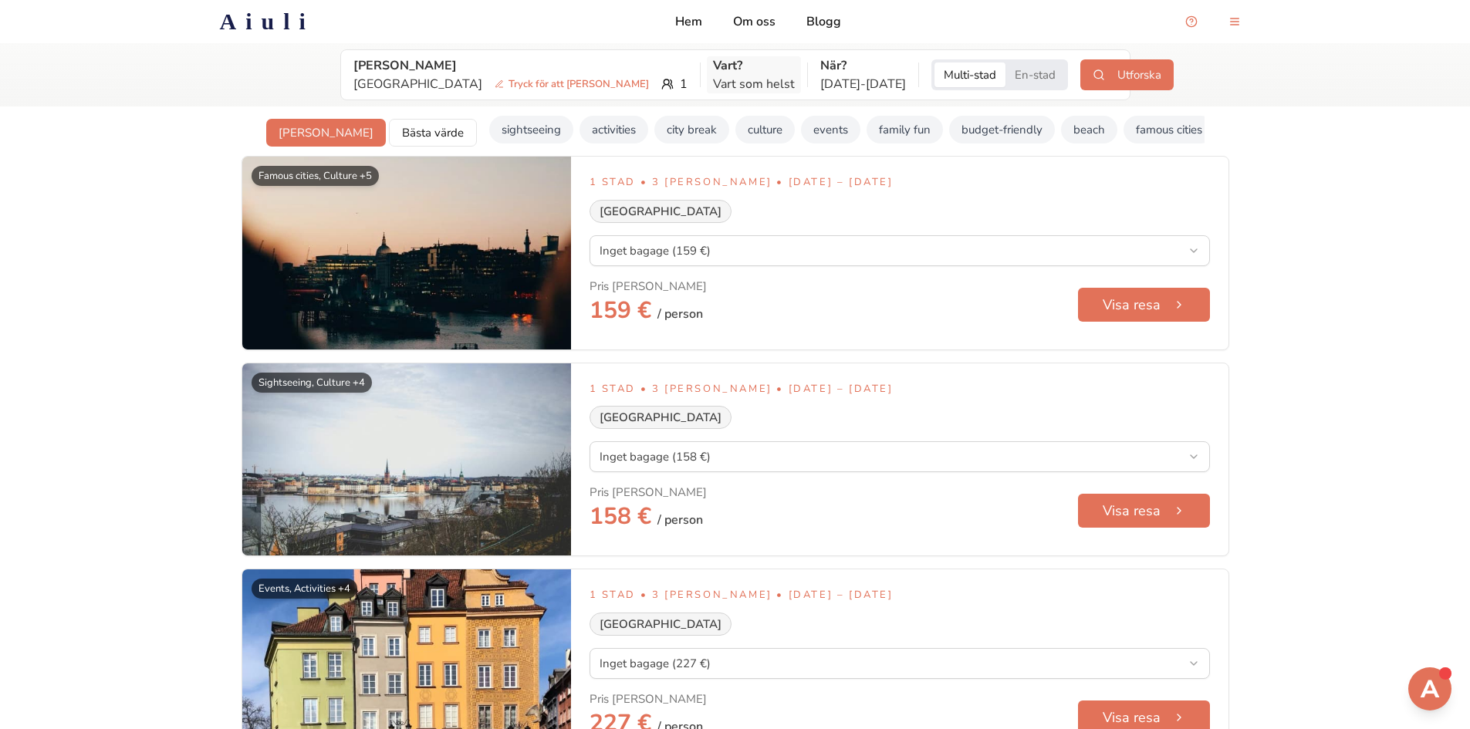
click at [713, 83] on p "Vart som helst" at bounding box center [754, 84] width 82 height 19
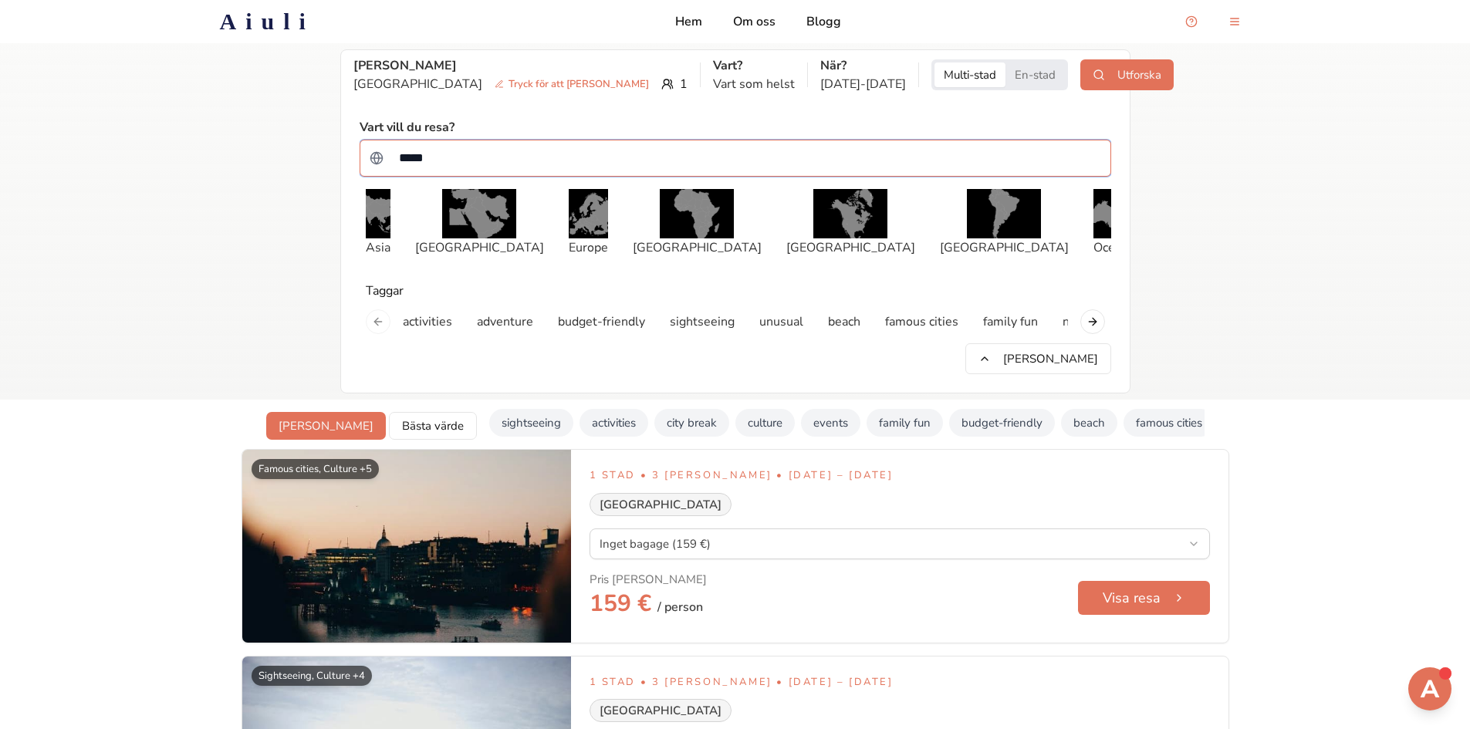
click at [439, 153] on input "*****" at bounding box center [746, 158] width 712 height 31
click at [382, 320] on div "activities adventure budget-friendly sightseeing unusual beach famous cities fa…" at bounding box center [736, 321] width 752 height 31
